Goal: Information Seeking & Learning: Compare options

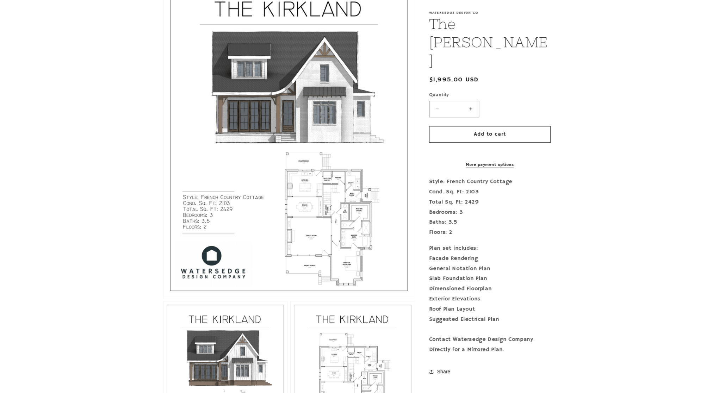
scroll to position [211, 0]
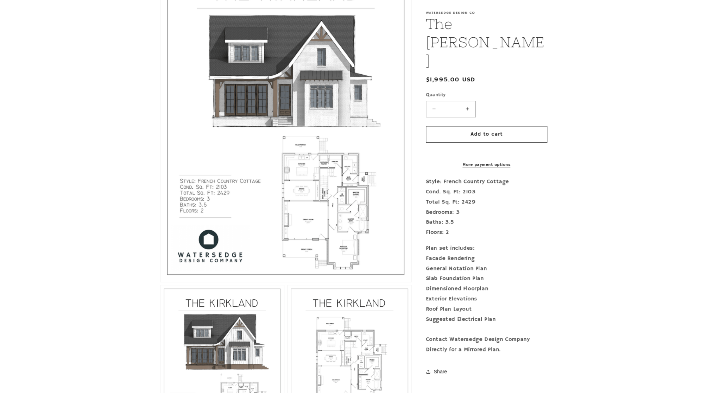
click at [161, 282] on button "Open media 1 in modal" at bounding box center [161, 282] width 0 height 0
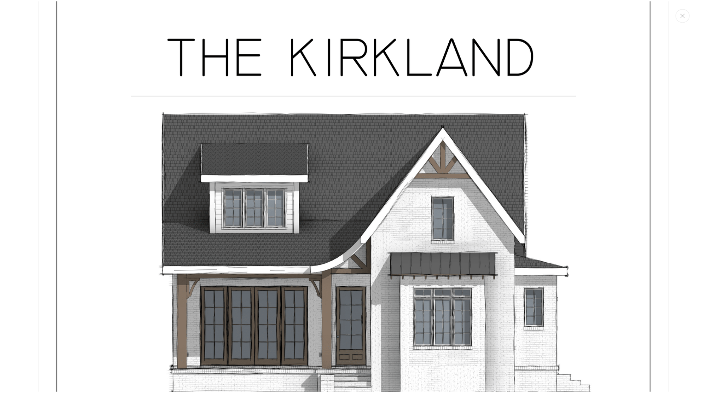
scroll to position [0, 0]
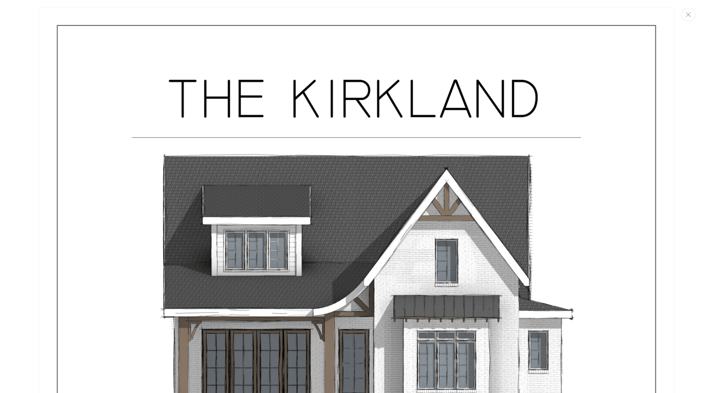
click at [691, 18] on button "Close" at bounding box center [688, 15] width 14 height 14
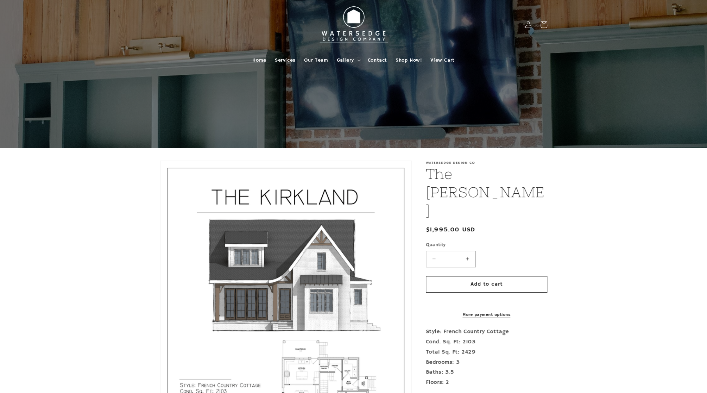
click at [412, 61] on span "Shop Now!" at bounding box center [409, 60] width 26 height 6
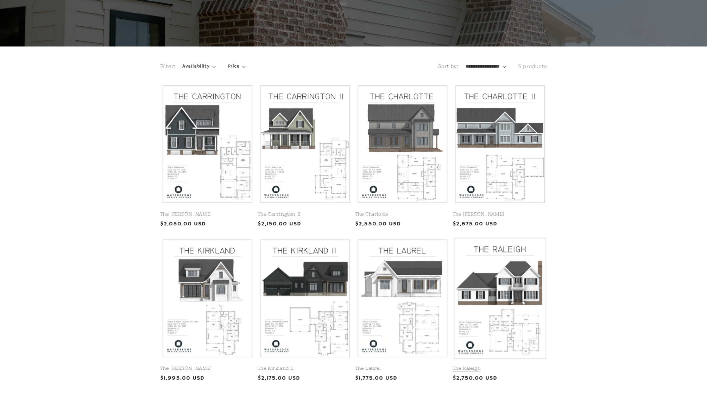
scroll to position [106, 0]
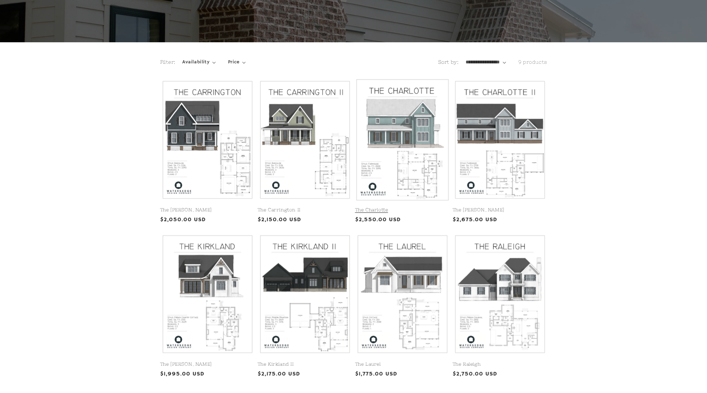
click at [409, 207] on link "The Charlotte" at bounding box center [402, 210] width 95 height 6
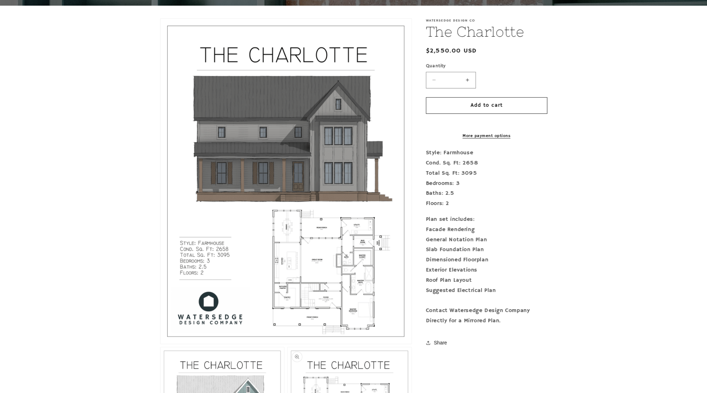
scroll to position [141, 0]
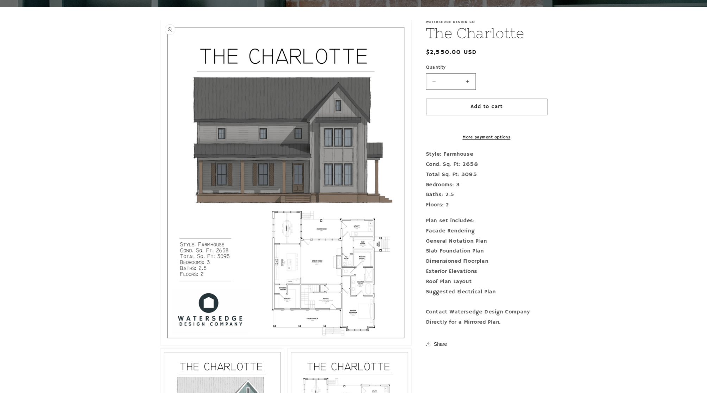
click at [161, 345] on button "Open media 1 in modal" at bounding box center [161, 345] width 0 height 0
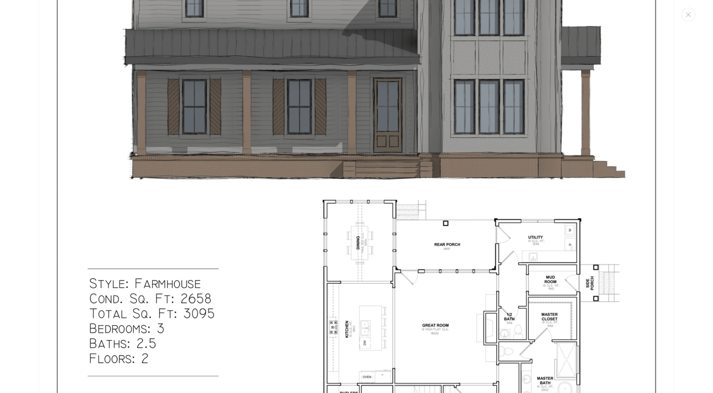
scroll to position [289, 0]
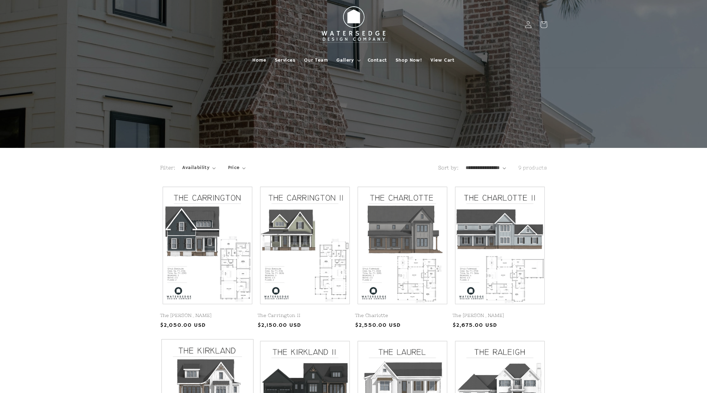
scroll to position [106, 0]
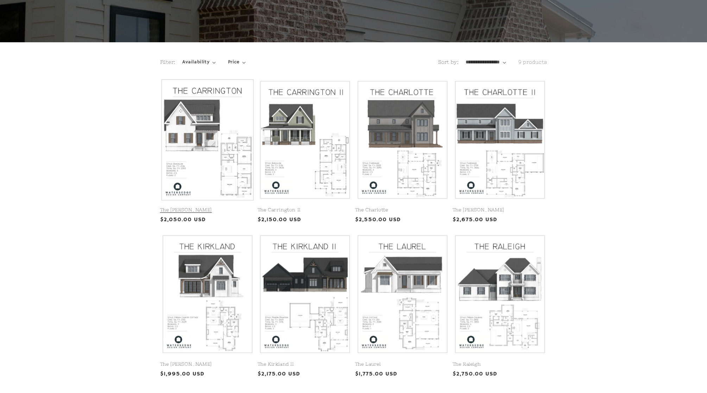
click at [203, 207] on link "The [PERSON_NAME]" at bounding box center [207, 210] width 95 height 6
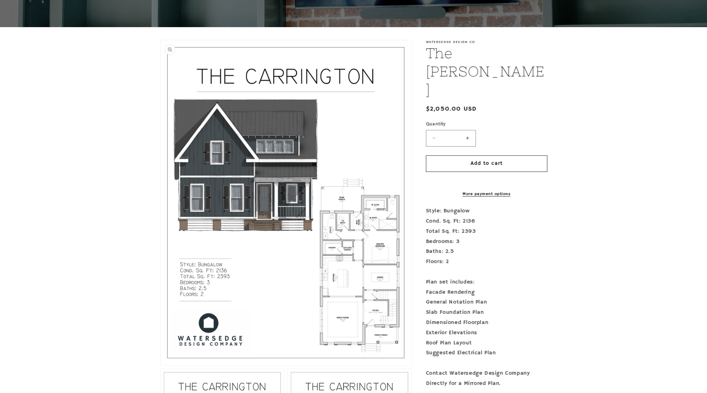
scroll to position [176, 0]
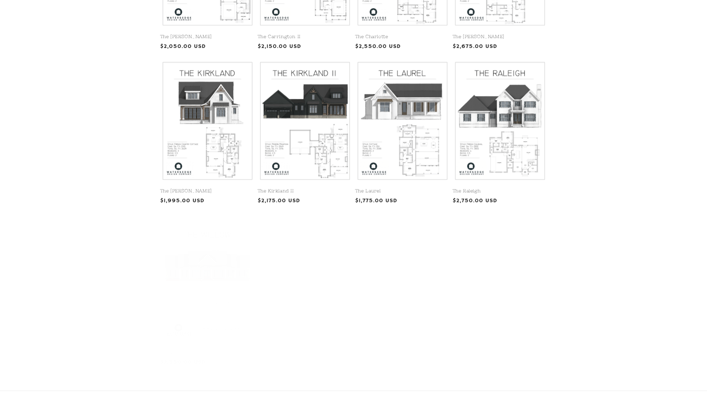
scroll to position [282, 0]
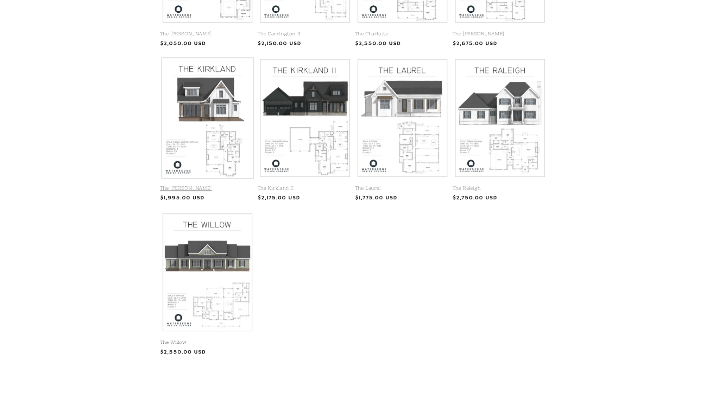
click at [191, 185] on link "The [PERSON_NAME]" at bounding box center [207, 188] width 95 height 6
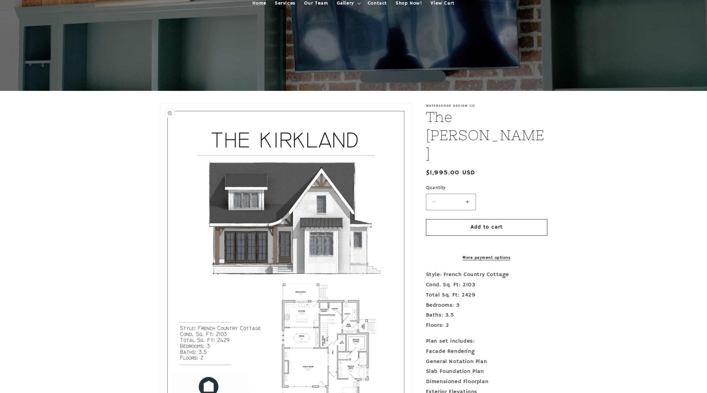
scroll to position [247, 0]
